Goal: Entertainment & Leisure: Consume media (video, audio)

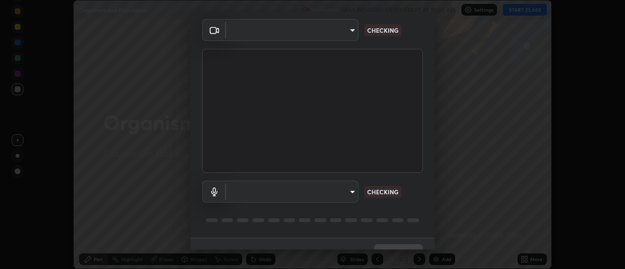
scroll to position [51, 0]
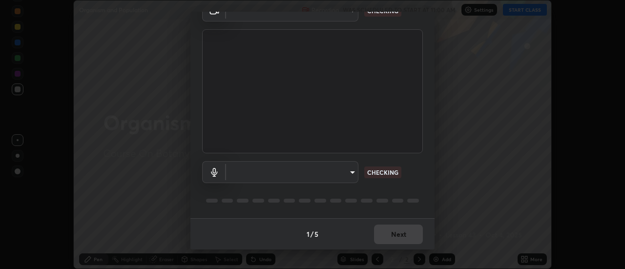
type input "4825068a70354f6bb8b87b711ec46b654dc523af82fc6d37acb8a926ccdce8f5"
type input "b65c06b14c7faa051d685f993ec14b3b84b1815ea69a0656019fd51a5eccf492"
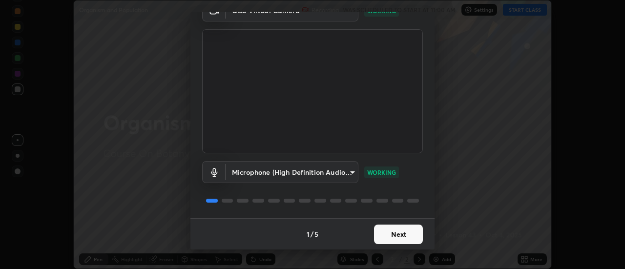
click at [392, 231] on button "Next" at bounding box center [398, 235] width 49 height 20
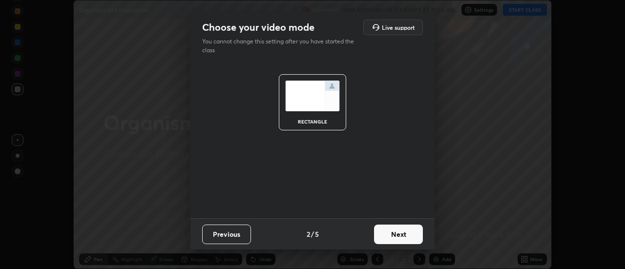
scroll to position [0, 0]
click at [393, 232] on button "Next" at bounding box center [398, 235] width 49 height 20
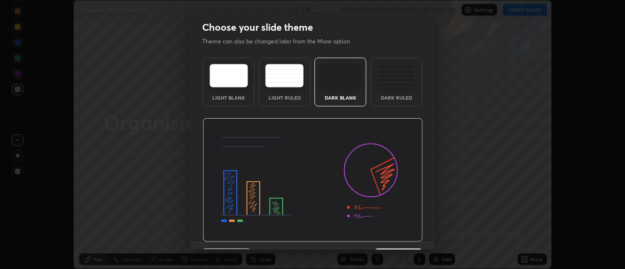
click at [397, 234] on img at bounding box center [313, 180] width 220 height 124
click at [399, 237] on img at bounding box center [313, 180] width 220 height 124
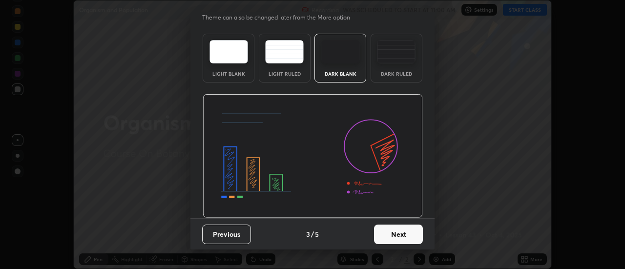
click at [391, 234] on button "Next" at bounding box center [398, 235] width 49 height 20
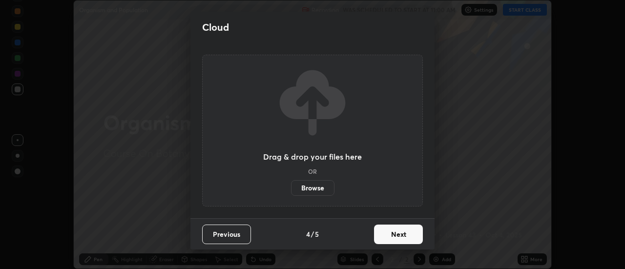
click at [400, 235] on button "Next" at bounding box center [398, 235] width 49 height 20
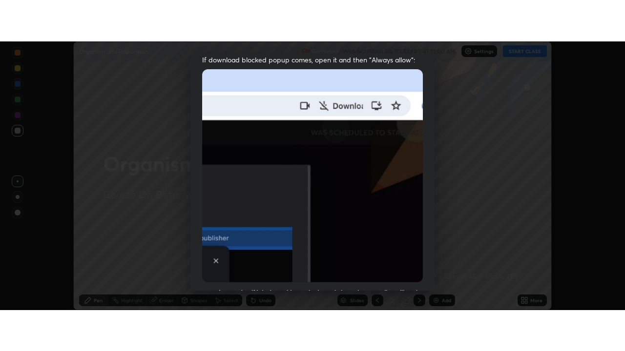
scroll to position [250, 0]
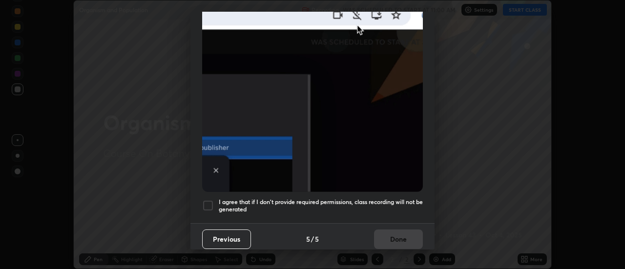
click at [209, 201] on div at bounding box center [208, 206] width 12 height 12
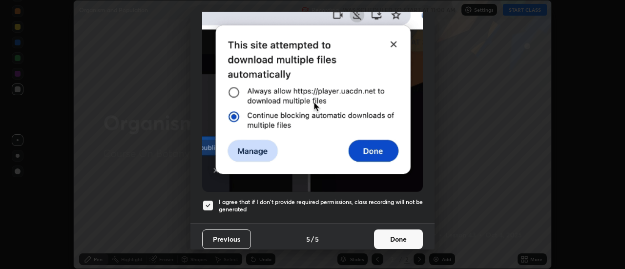
click at [389, 232] on button "Done" at bounding box center [398, 239] width 49 height 20
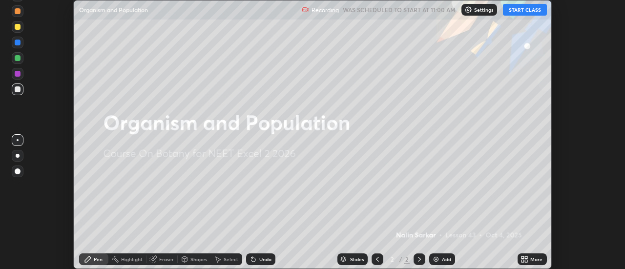
click at [518, 12] on button "START CLASS" at bounding box center [525, 10] width 44 height 12
click at [444, 258] on div "Add" at bounding box center [446, 259] width 9 height 5
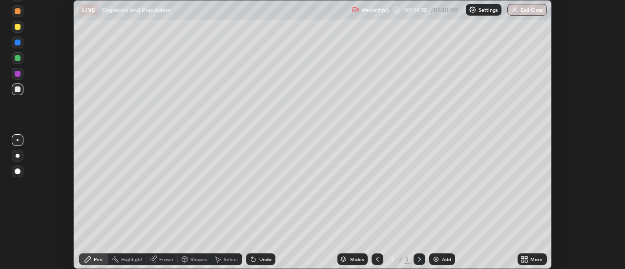
click at [532, 259] on div "More" at bounding box center [536, 259] width 12 height 5
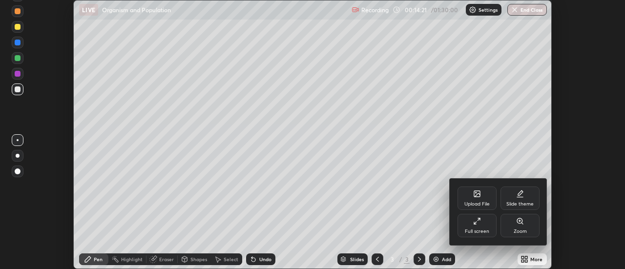
click at [481, 227] on div "Full screen" at bounding box center [476, 225] width 39 height 23
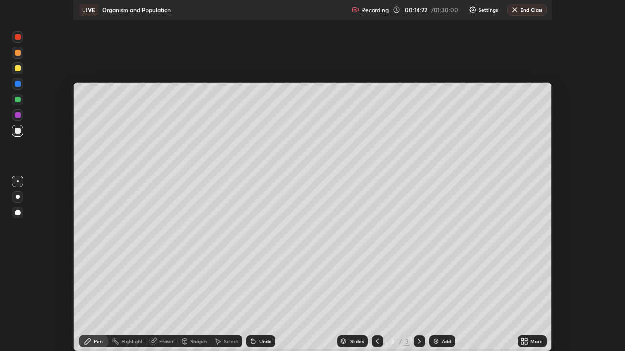
scroll to position [351, 625]
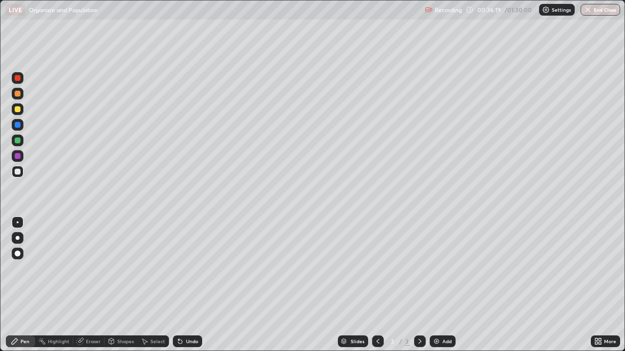
click at [443, 268] on div "Add" at bounding box center [446, 341] width 9 height 5
click at [153, 268] on div "Select" at bounding box center [157, 341] width 15 height 5
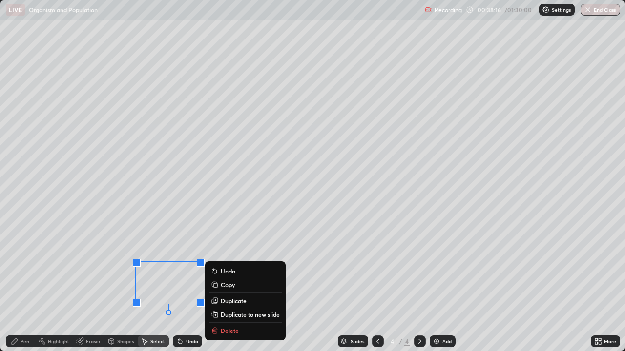
click at [240, 268] on p "Duplicate" at bounding box center [234, 301] width 26 height 8
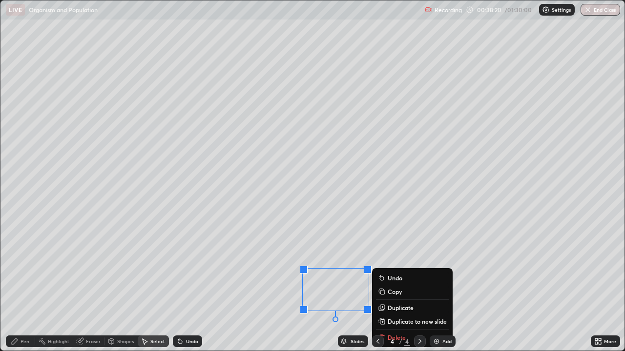
click at [265, 268] on div "0 ° Undo Copy Duplicate Duplicate to new slide Delete" at bounding box center [312, 175] width 624 height 351
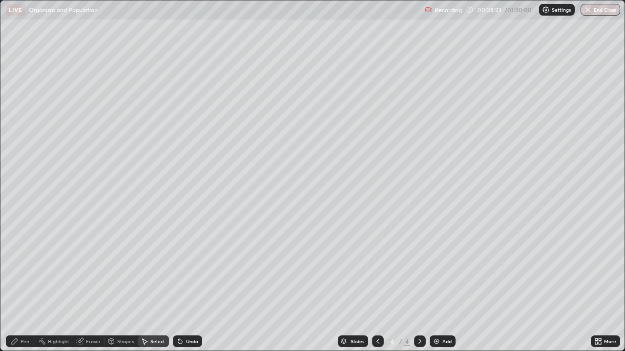
click at [22, 268] on div "Pen" at bounding box center [20, 342] width 29 height 12
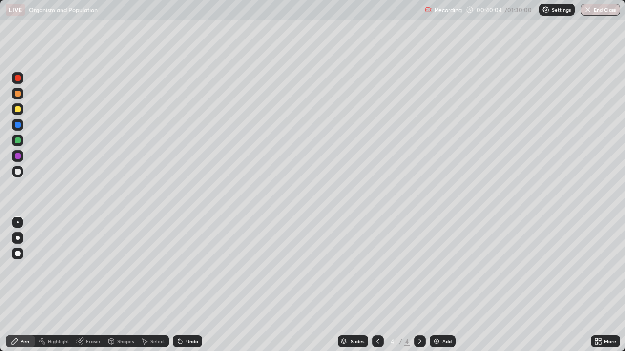
click at [92, 268] on div "Eraser" at bounding box center [93, 341] width 15 height 5
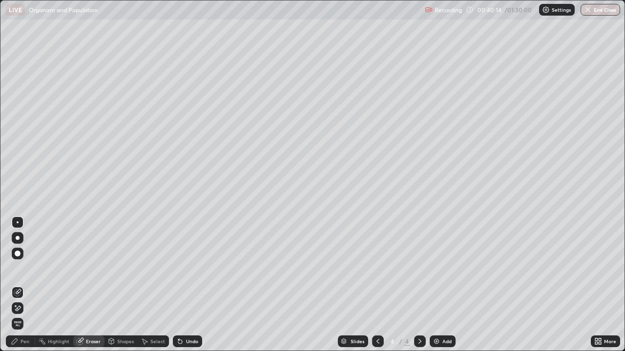
click at [21, 268] on div "Pen" at bounding box center [25, 341] width 9 height 5
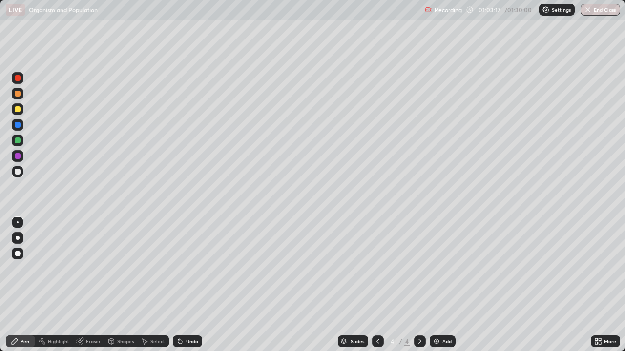
click at [438, 268] on img at bounding box center [437, 342] width 8 height 8
click at [119, 268] on div "Shapes" at bounding box center [125, 341] width 17 height 5
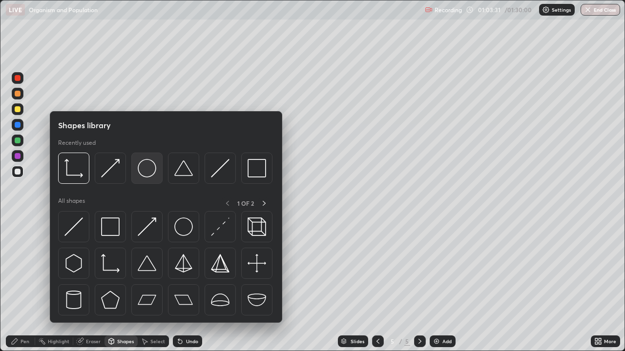
click at [142, 175] on img at bounding box center [147, 168] width 19 height 19
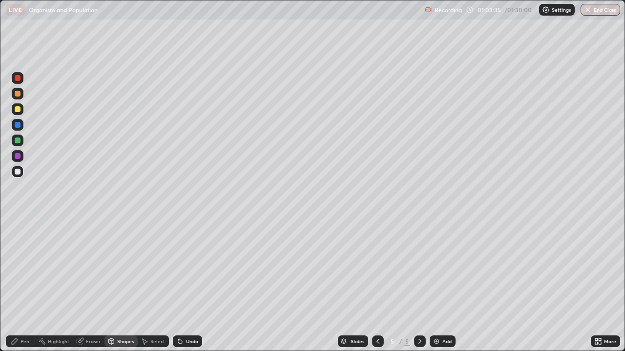
click at [24, 268] on div "Pen" at bounding box center [25, 341] width 9 height 5
click at [440, 268] on div "Add" at bounding box center [443, 342] width 26 height 12
click at [20, 142] on div at bounding box center [18, 141] width 6 height 6
click at [376, 268] on icon at bounding box center [378, 342] width 8 height 8
click at [416, 268] on icon at bounding box center [420, 342] width 8 height 8
